Goal: Register for event/course

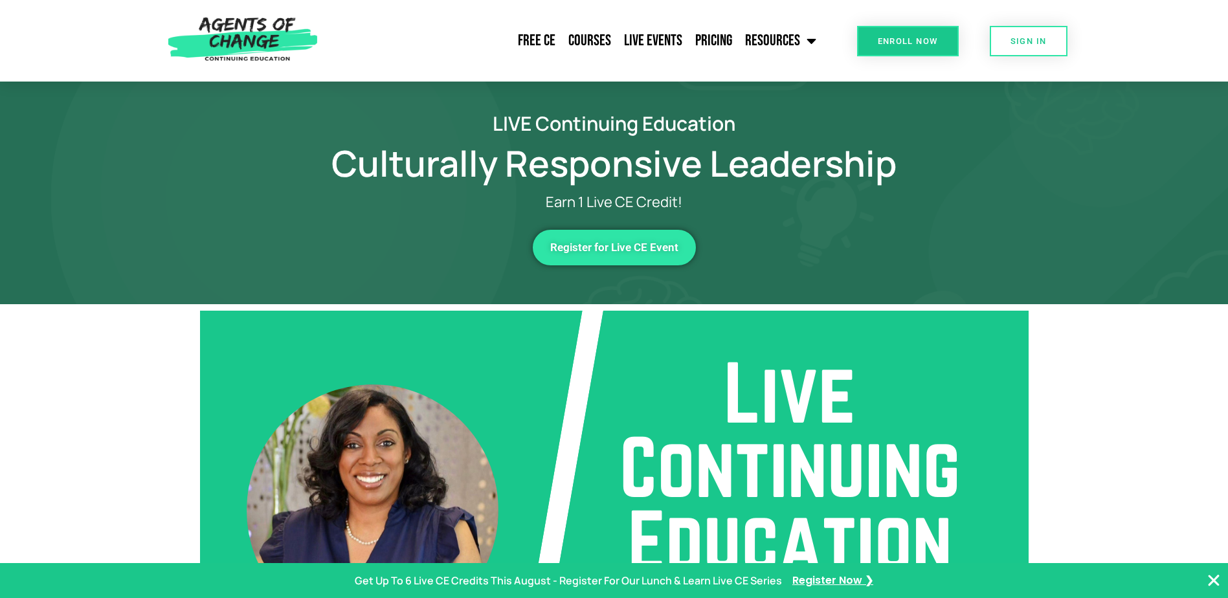
click at [583, 251] on span "Register for Live CE Event" at bounding box center [614, 247] width 128 height 11
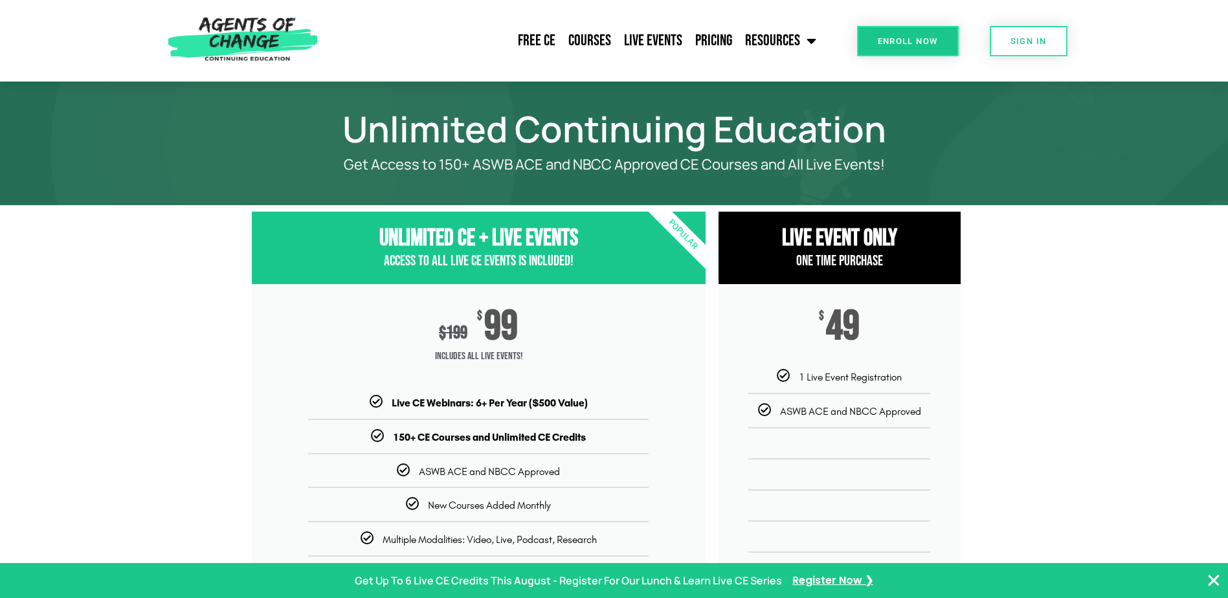
drag, startPoint x: 1228, startPoint y: 158, endPoint x: 1232, endPoint y: 176, distance: 18.5
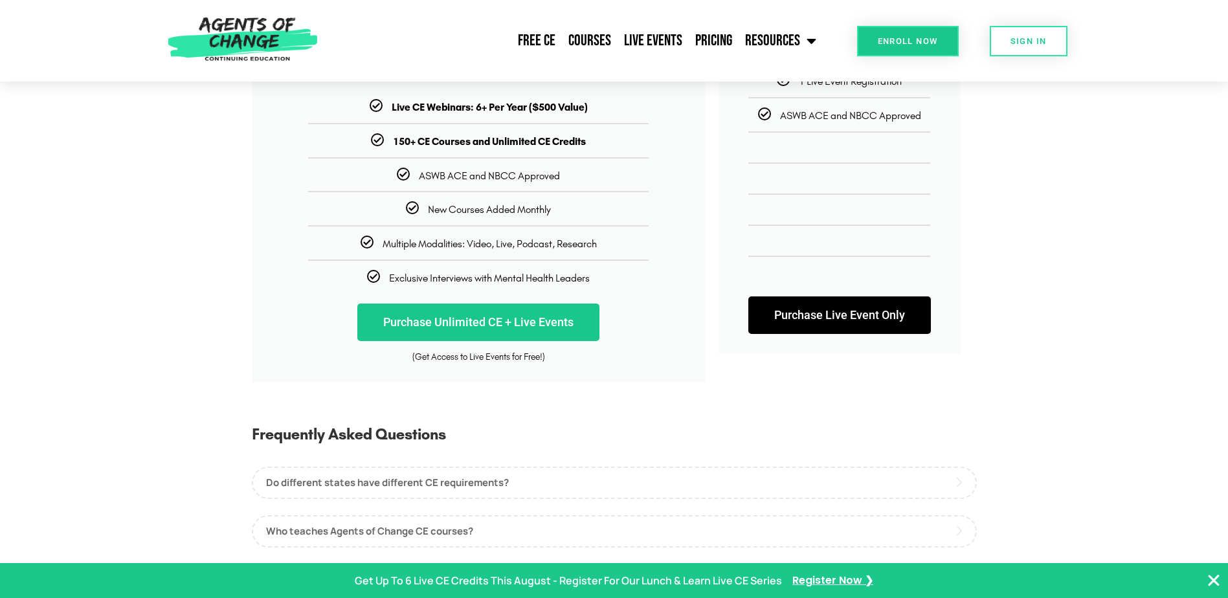
scroll to position [244, 0]
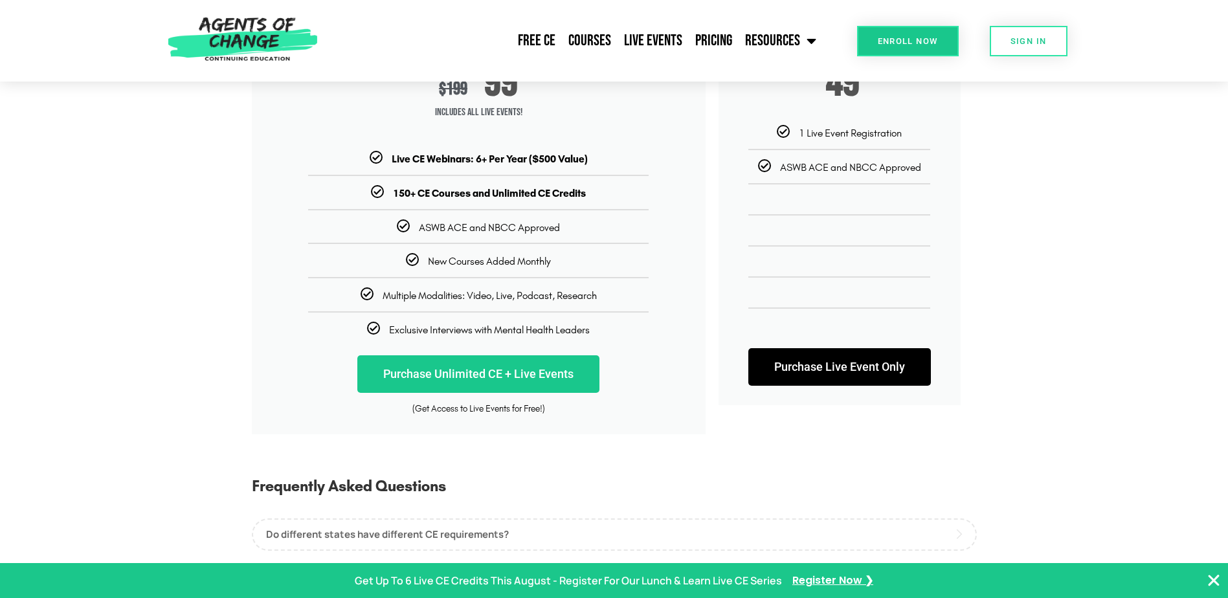
click at [829, 362] on link "Purchase Live Event Only" at bounding box center [839, 367] width 183 height 38
